Goal: Check status: Check status

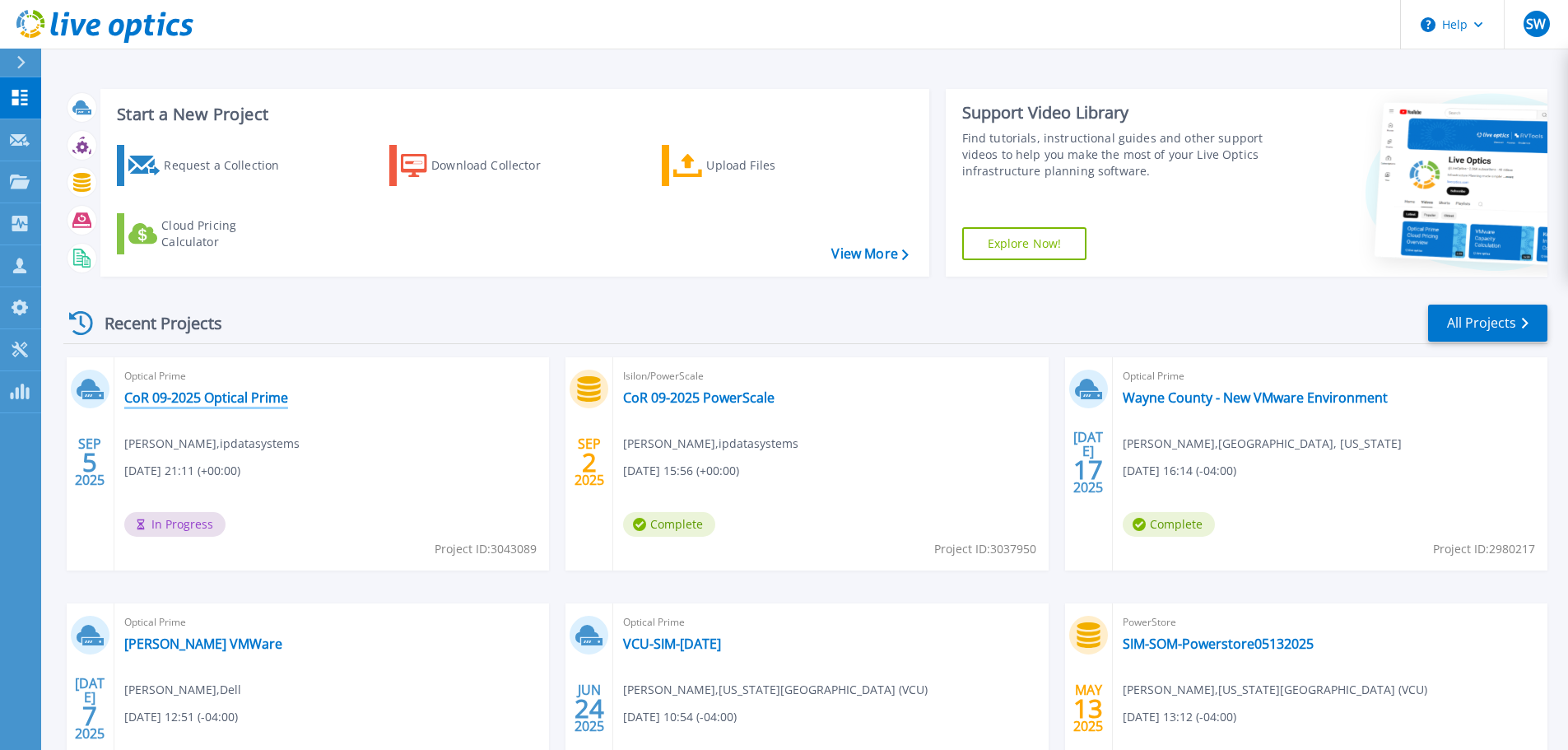
click at [197, 399] on link "CoR 09-2025 Optical Prime" at bounding box center [205, 397] width 163 height 16
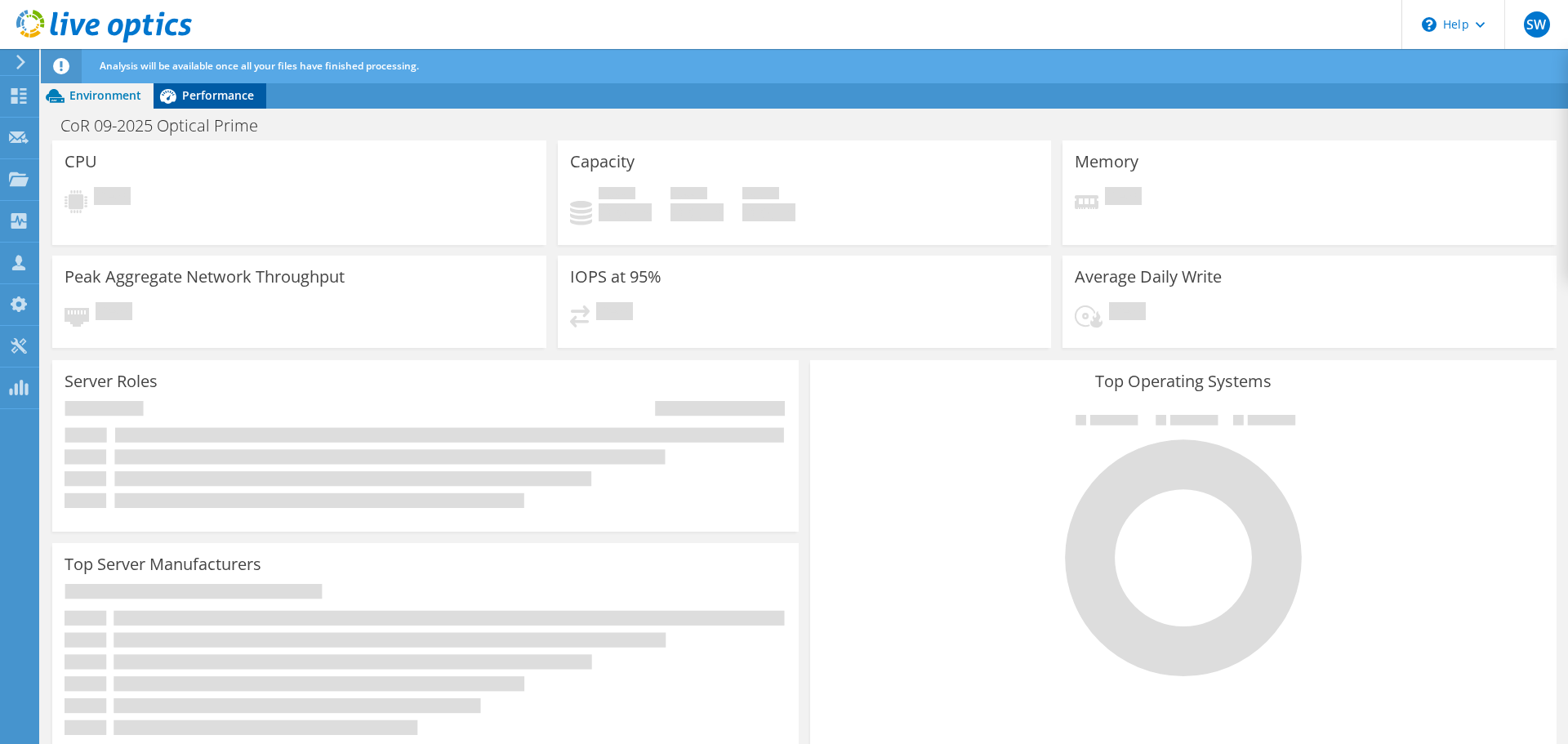
click at [234, 93] on span "Performance" at bounding box center [218, 95] width 72 height 15
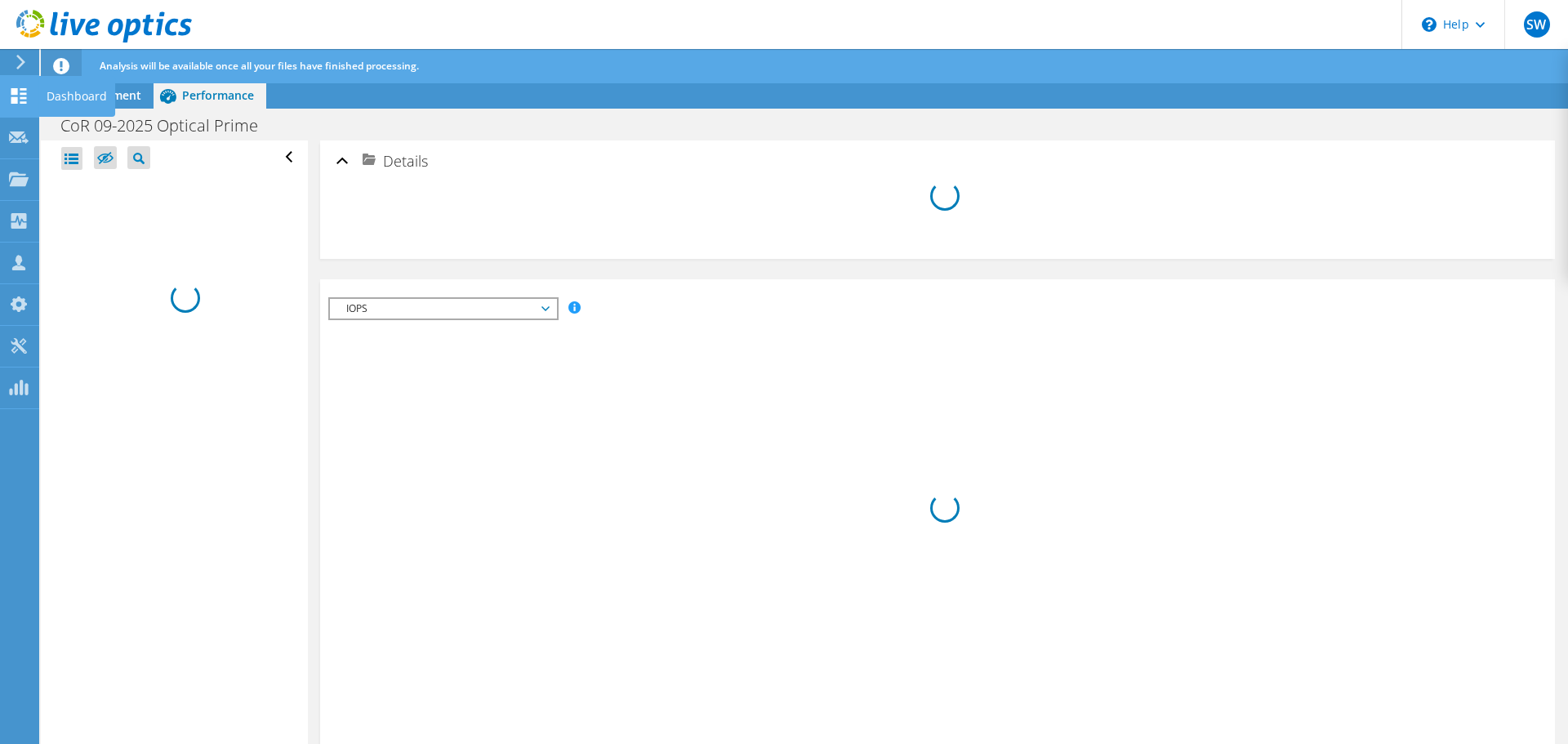
click at [17, 95] on icon at bounding box center [18, 96] width 20 height 15
